Goal: Information Seeking & Learning: Understand process/instructions

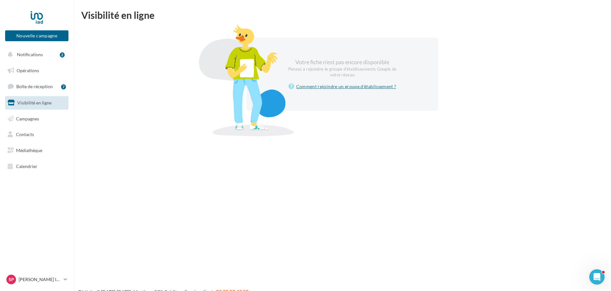
click at [361, 86] on link "Comment rejoindre un groupe d'établissement ?" at bounding box center [342, 87] width 108 height 8
click at [31, 133] on span "Contacts" at bounding box center [25, 134] width 18 height 5
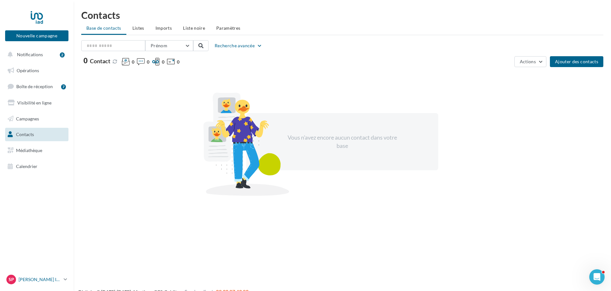
click at [66, 281] on icon at bounding box center [66, 279] width 4 height 5
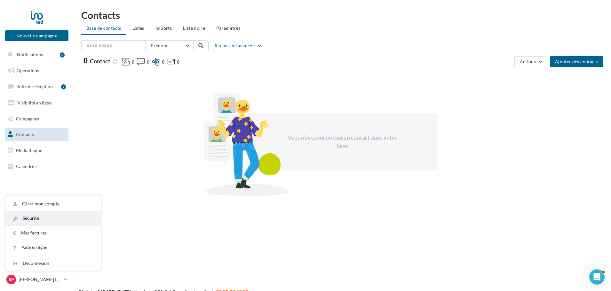
click at [36, 214] on link "Sécurité" at bounding box center [52, 218] width 95 height 14
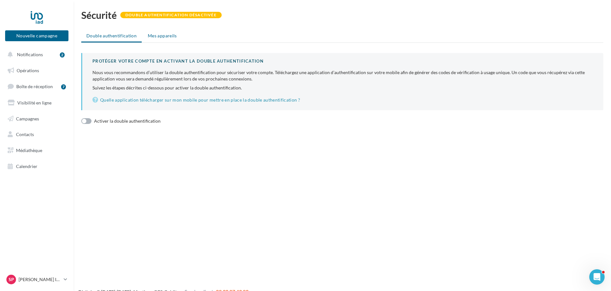
click at [159, 34] on span "Mes appareils" at bounding box center [162, 35] width 29 height 5
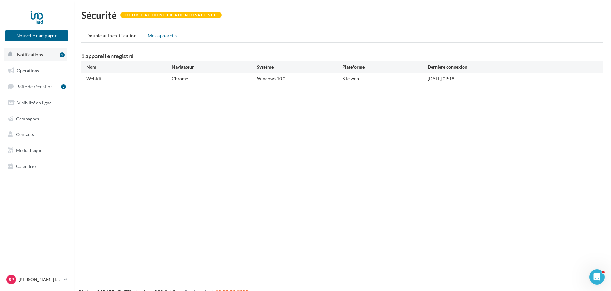
click at [45, 57] on button "Notifications 2" at bounding box center [35, 54] width 63 height 13
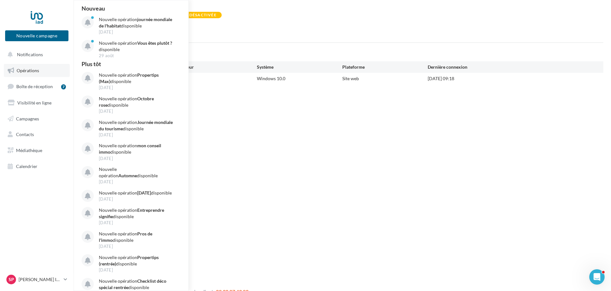
click at [43, 71] on link "Opérations" at bounding box center [37, 70] width 66 height 13
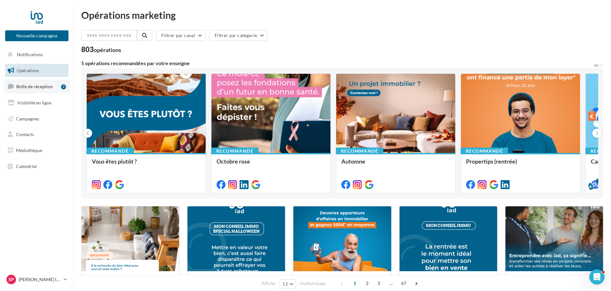
click at [37, 89] on span "Boîte de réception" at bounding box center [34, 86] width 36 height 5
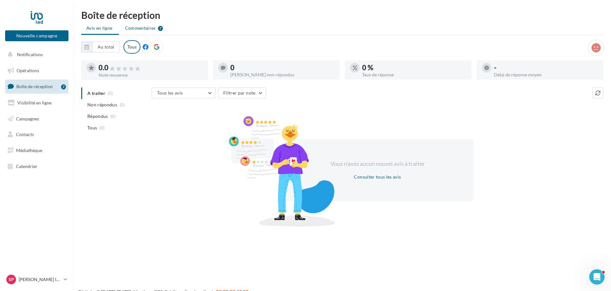
click at [140, 29] on span "Commentaires" at bounding box center [140, 28] width 31 height 6
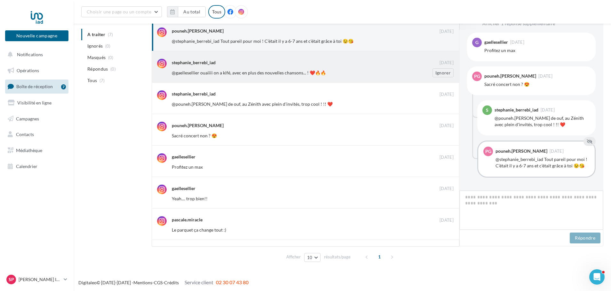
scroll to position [161, 0]
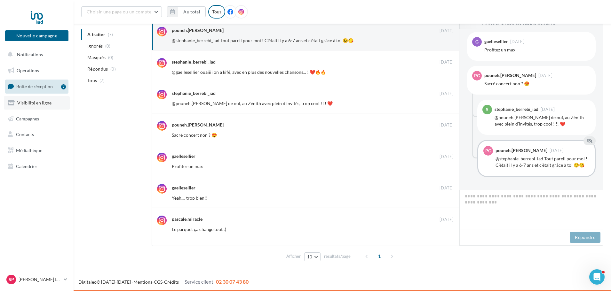
click at [38, 105] on span "Visibilité en ligne" at bounding box center [34, 102] width 34 height 5
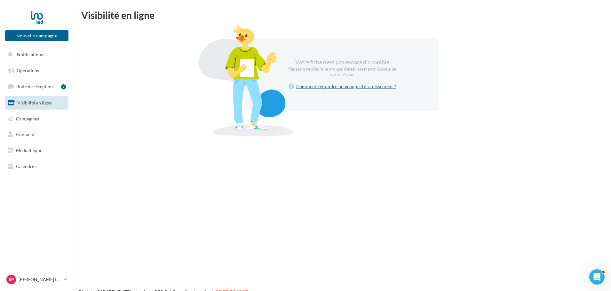
click at [323, 84] on link "Comment rejoindre un groupe d'établissement ?" at bounding box center [342, 87] width 108 height 8
click at [43, 59] on button "Notifications" at bounding box center [35, 54] width 63 height 13
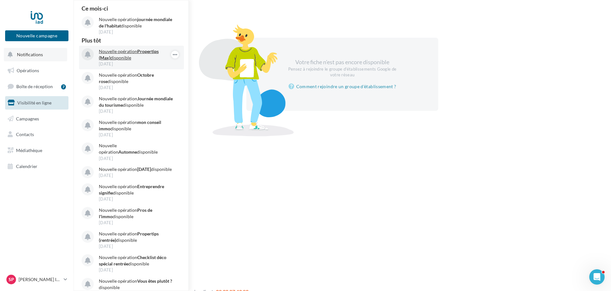
scroll to position [124, 0]
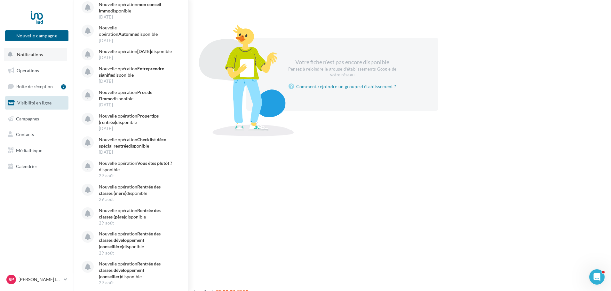
click at [29, 53] on span "Notifications" at bounding box center [30, 54] width 26 height 5
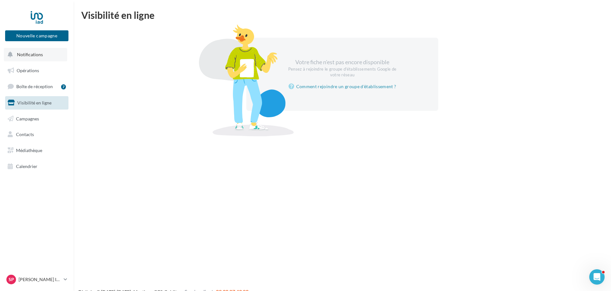
click at [48, 53] on button "Notifications" at bounding box center [35, 54] width 63 height 13
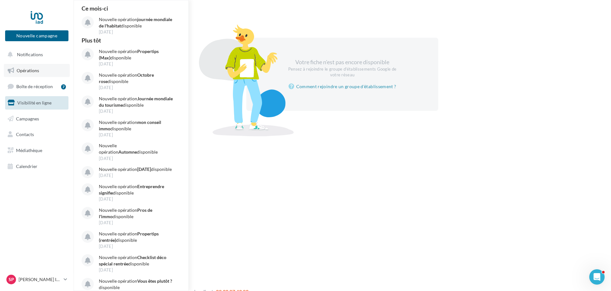
click at [21, 75] on link "Opérations" at bounding box center [37, 70] width 66 height 13
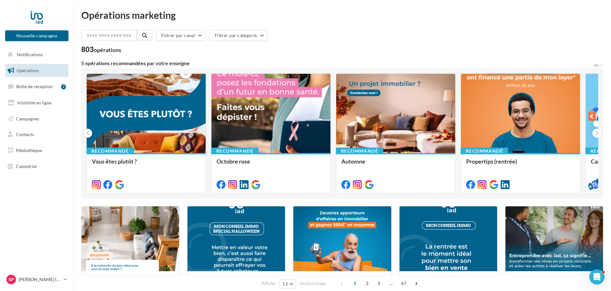
drag, startPoint x: 196, startPoint y: 62, endPoint x: 87, endPoint y: 50, distance: 109.3
click at [87, 50] on div "Filtrer par canal Filtrer par catégorie 803 opérations 5 opérations recommandée…" at bounding box center [342, 294] width 522 height 529
click at [87, 50] on div "803 opérations" at bounding box center [101, 49] width 40 height 7
